Goal: Task Accomplishment & Management: Manage account settings

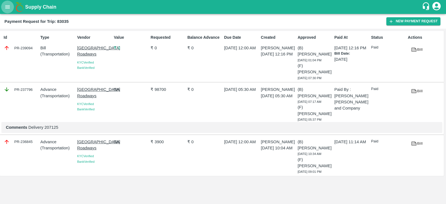
click at [9, 6] on icon "open drawer" at bounding box center [7, 6] width 5 height 3
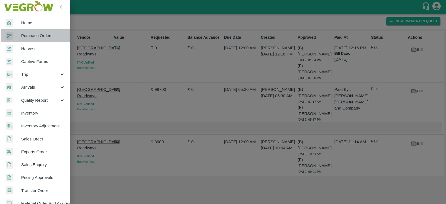
click at [36, 35] on span "Purchase Orders" at bounding box center [43, 36] width 44 height 6
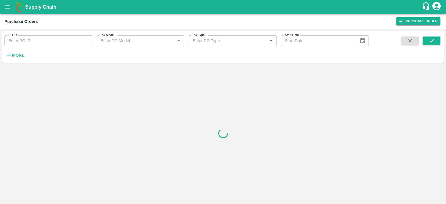
click at [19, 61] on div "PO ID PO ID PO Model PO Model   * PO Type PO Type   * Start Date Start Date More" at bounding box center [223, 47] width 442 height 32
click at [20, 56] on strong "More" at bounding box center [18, 55] width 13 height 4
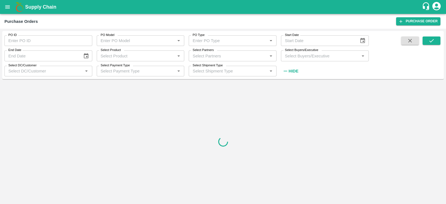
click at [315, 53] on input "Select Buyers/Executive" at bounding box center [320, 55] width 75 height 7
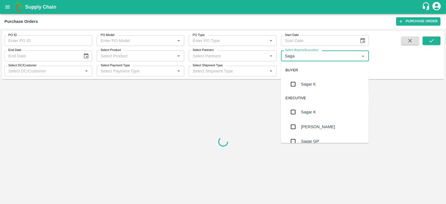
type input "Sagar"
click at [293, 82] on input "checkbox" at bounding box center [293, 84] width 11 height 11
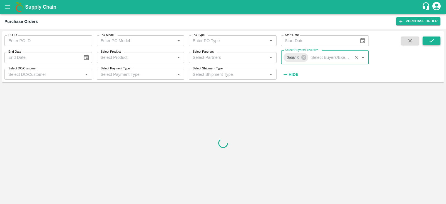
click at [434, 41] on icon "submit" at bounding box center [432, 41] width 6 height 6
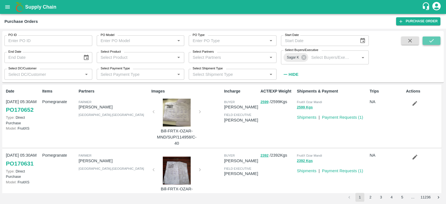
click at [430, 42] on icon "submit" at bounding box center [432, 41] width 6 height 6
